Goal: Task Accomplishment & Management: Use online tool/utility

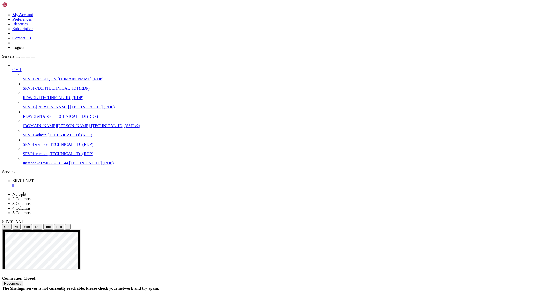
click at [23, 280] on button "Reconnect" at bounding box center [12, 282] width 21 height 5
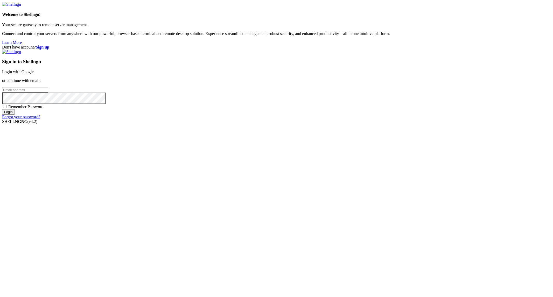
click at [328, 119] on div "Sign in to Shellngn Login with Google or continue with email: Remember Password…" at bounding box center [276, 84] width 549 height 70
click at [48, 93] on input "email" at bounding box center [25, 89] width 46 height 5
type input "[PERSON_NAME][EMAIL_ADDRESS][PERSON_NAME][DOMAIN_NAME]"
click at [2, 109] on input "Login" at bounding box center [8, 111] width 13 height 5
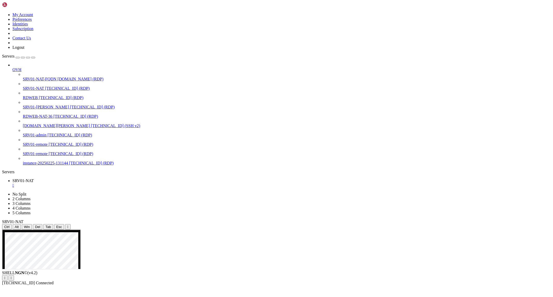
click at [33, 58] on icon "button" at bounding box center [33, 58] width 0 height 0
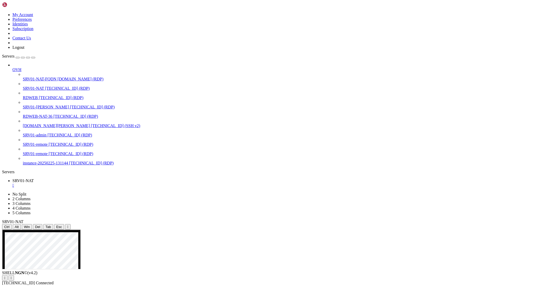
drag, startPoint x: 154, startPoint y: 308, endPoint x: 204, endPoint y: 309, distance: 50.0
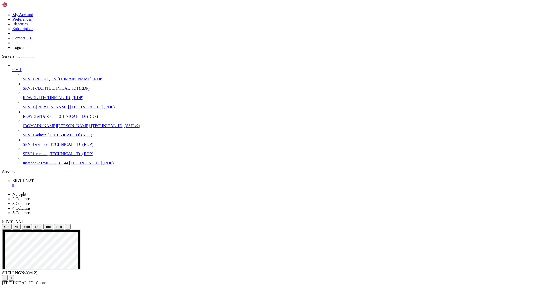
drag, startPoint x: 143, startPoint y: 310, endPoint x: 208, endPoint y: 311, distance: 65.1
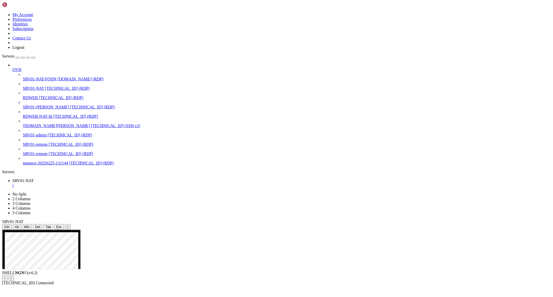
drag, startPoint x: 263, startPoint y: 293, endPoint x: 301, endPoint y: 314, distance: 43.3
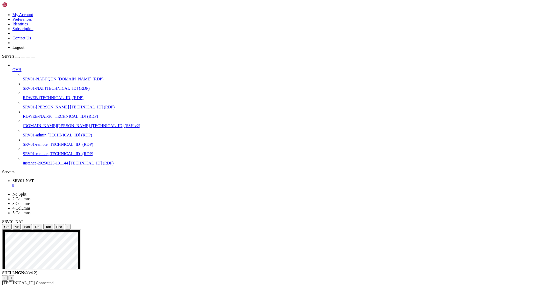
drag, startPoint x: 350, startPoint y: 310, endPoint x: 271, endPoint y: 310, distance: 79.0
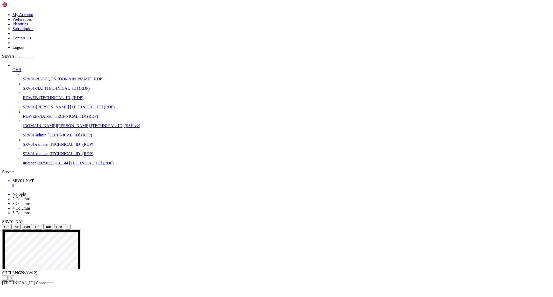
drag, startPoint x: 480, startPoint y: 309, endPoint x: 371, endPoint y: 307, distance: 108.3
drag, startPoint x: 149, startPoint y: 388, endPoint x: 225, endPoint y: 385, distance: 76.2
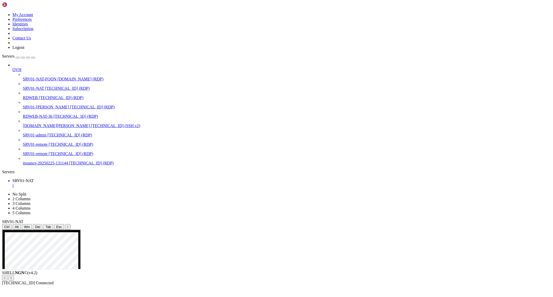
drag, startPoint x: 351, startPoint y: 391, endPoint x: 275, endPoint y: 395, distance: 75.5
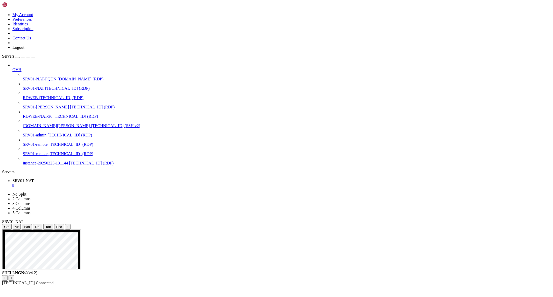
drag, startPoint x: 464, startPoint y: 389, endPoint x: 360, endPoint y: 391, distance: 104.2
drag, startPoint x: 219, startPoint y: 339, endPoint x: 123, endPoint y: 279, distance: 113.6
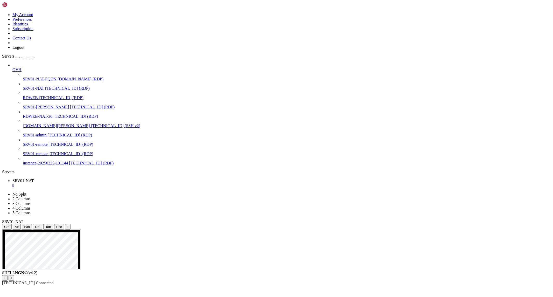
drag, startPoint x: 266, startPoint y: 303, endPoint x: 300, endPoint y: 304, distance: 34.2
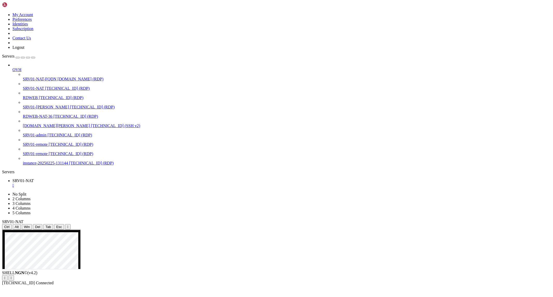
drag, startPoint x: 279, startPoint y: 463, endPoint x: 236, endPoint y: 446, distance: 46.2
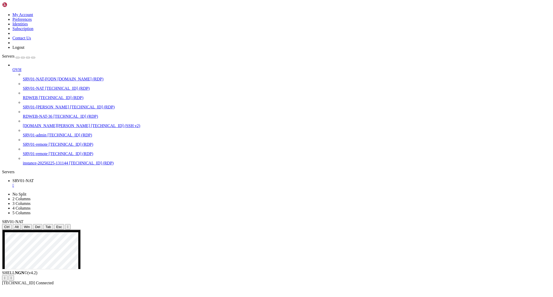
drag, startPoint x: 66, startPoint y: 321, endPoint x: 10, endPoint y: 322, distance: 56.5
drag, startPoint x: 4, startPoint y: 320, endPoint x: 56, endPoint y: 321, distance: 52.1
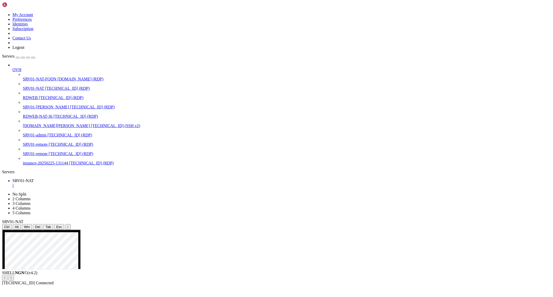
click at [182, 285] on div "SHELL NGN © (v 4.2 )   [TECHNICAL_ID] Connected" at bounding box center [276, 277] width 549 height 15
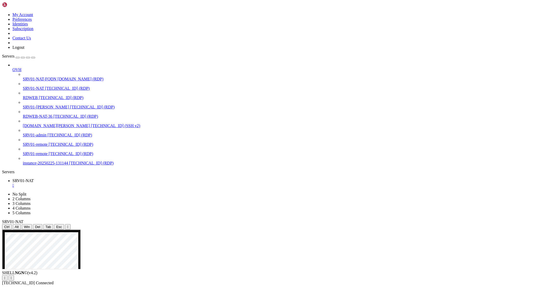
drag, startPoint x: 67, startPoint y: 244, endPoint x: 219, endPoint y: 266, distance: 153.3
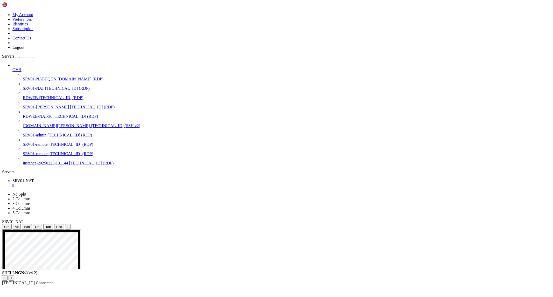
drag, startPoint x: 164, startPoint y: 299, endPoint x: 350, endPoint y: 308, distance: 186.0
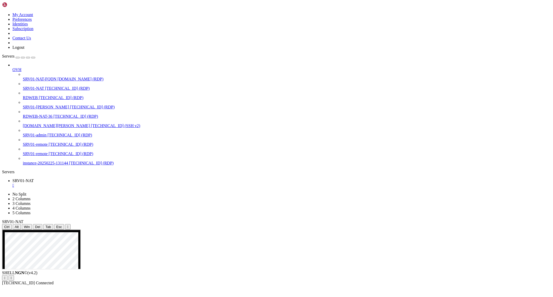
drag, startPoint x: 65, startPoint y: 320, endPoint x: 24, endPoint y: 320, distance: 41.5
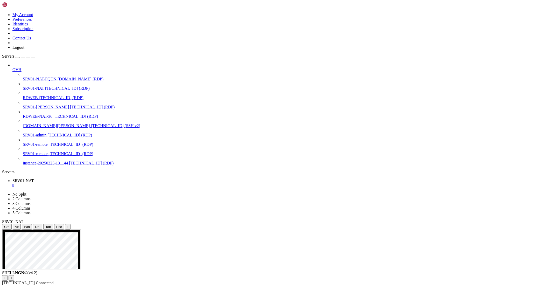
drag, startPoint x: 3, startPoint y: 320, endPoint x: 54, endPoint y: 321, distance: 51.3
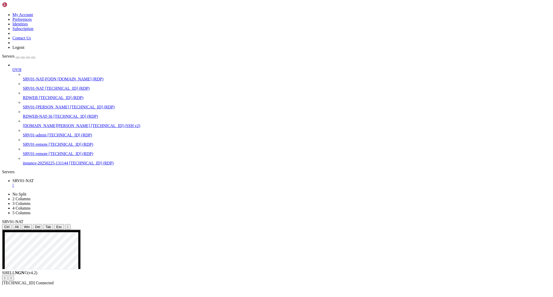
drag, startPoint x: 2, startPoint y: 318, endPoint x: 37, endPoint y: 324, distance: 35.5
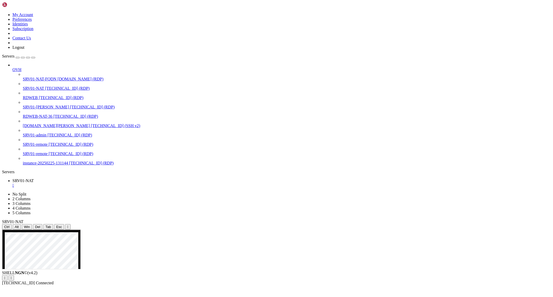
drag, startPoint x: 137, startPoint y: 247, endPoint x: 69, endPoint y: 244, distance: 68.0
